Goal: Book appointment/travel/reservation

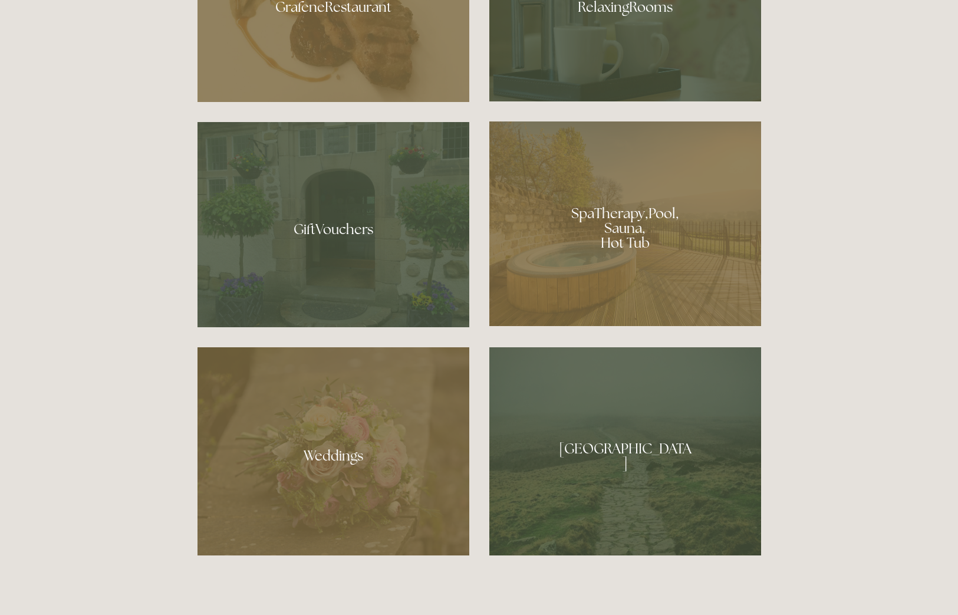
scroll to position [978, 0]
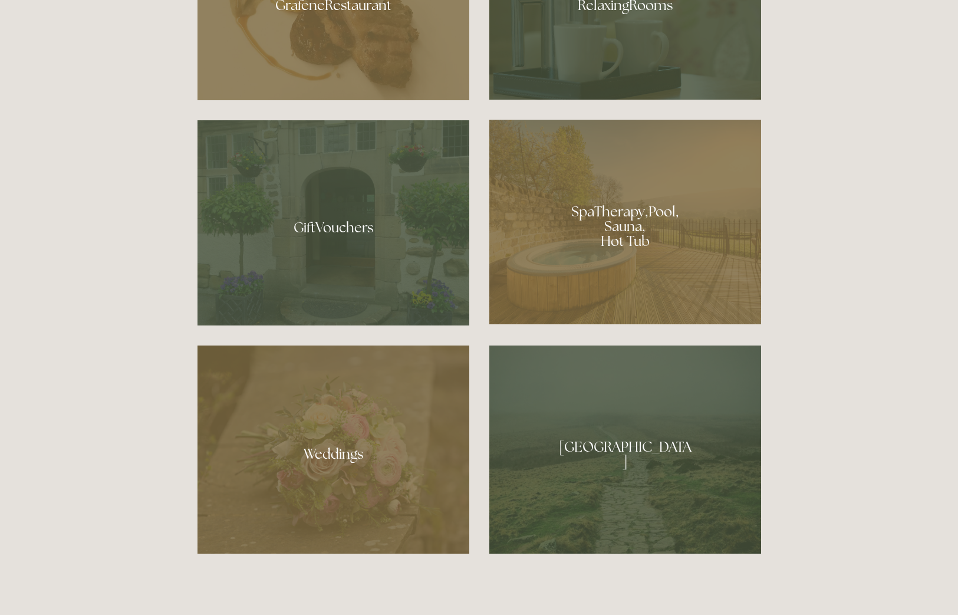
click at [601, 226] on div at bounding box center [625, 222] width 272 height 205
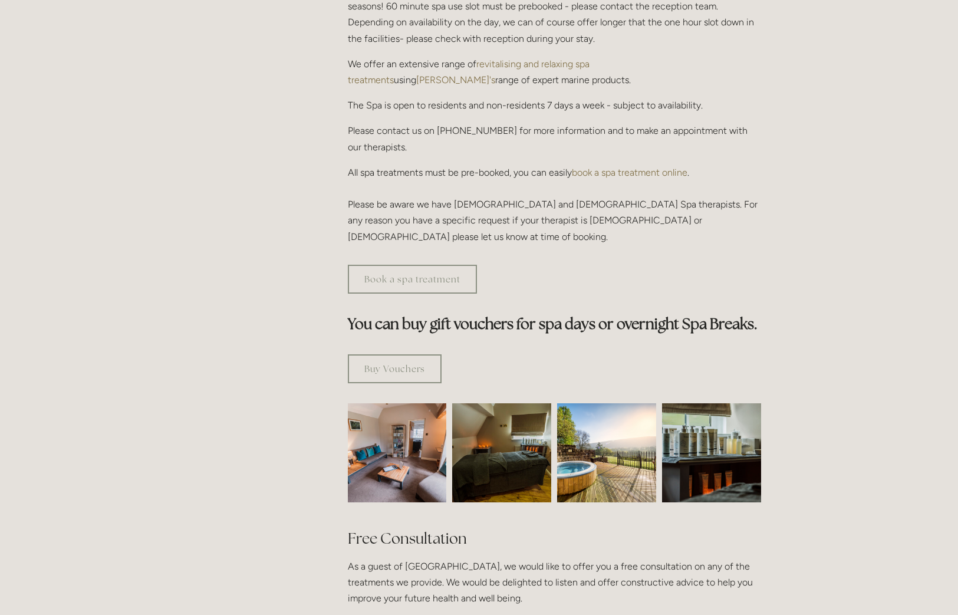
scroll to position [435, 0]
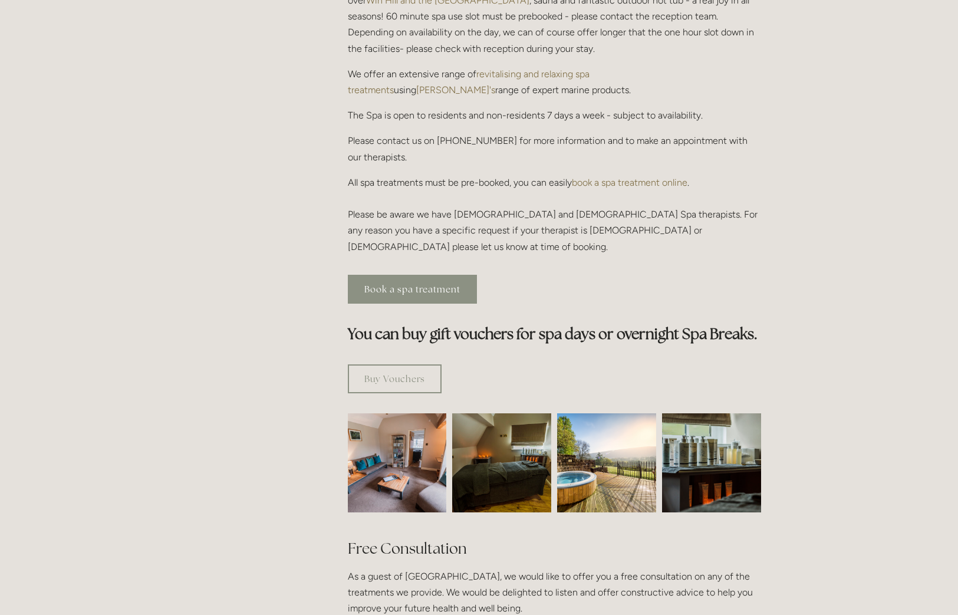
click at [405, 275] on link "Book a spa treatment" at bounding box center [412, 289] width 129 height 29
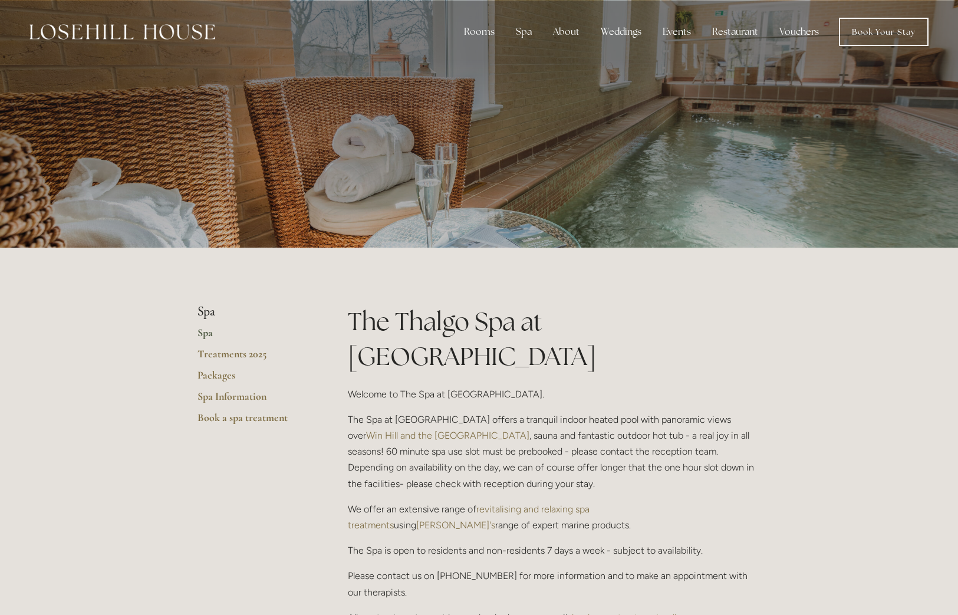
scroll to position [0, 0]
click at [879, 34] on link "Book Your Stay" at bounding box center [884, 32] width 90 height 28
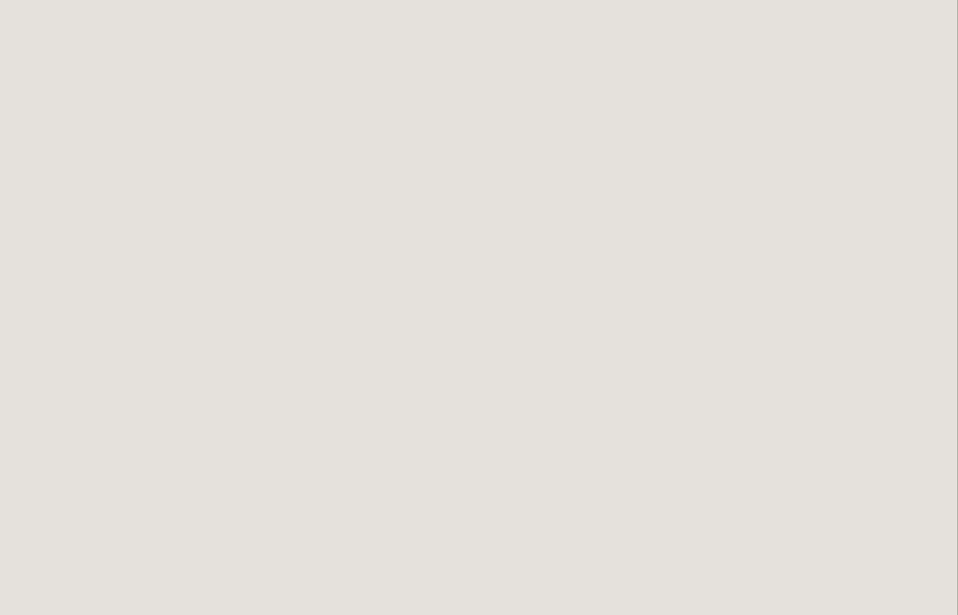
scroll to position [317, 1]
